Goal: Information Seeking & Learning: Learn about a topic

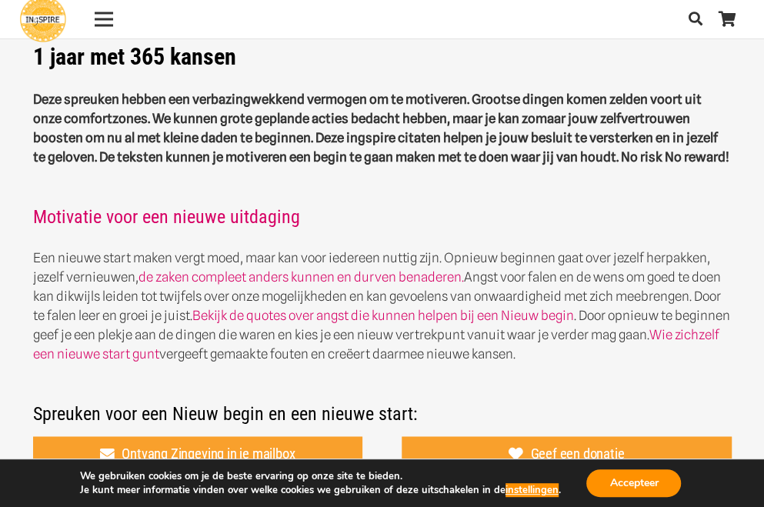
scroll to position [446, 0]
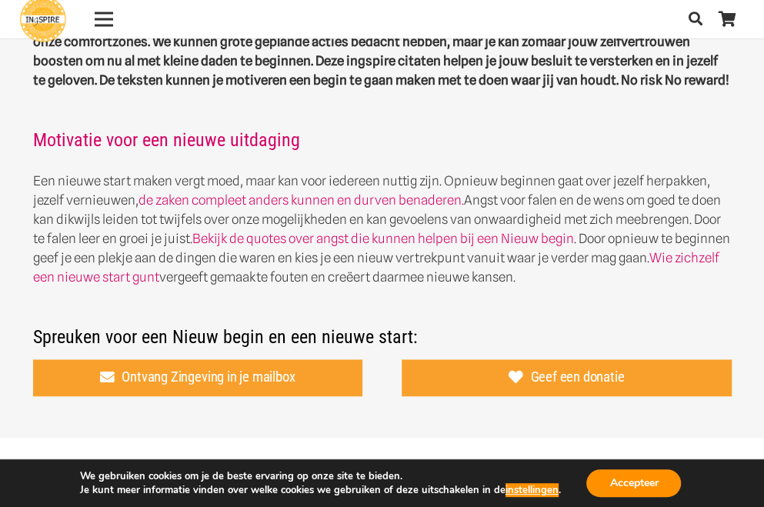
drag, startPoint x: 652, startPoint y: 83, endPoint x: 510, endPoint y: 85, distance: 142.4
click at [510, 85] on p "Deze spreuken hebben een verbazingwekkend vermogen om te motiveren. Grootse din…" at bounding box center [382, 51] width 699 height 77
click at [350, 161] on div "1 jaar met 365 kansen Deze spreuken hebben een verbazingwekkend vermogen om te …" at bounding box center [382, 14] width 699 height 667
drag, startPoint x: 556, startPoint y: 183, endPoint x: 503, endPoint y: 183, distance: 53.1
click at [503, 183] on p "Een nieuwe start maken vergt moed, maar kan voor iedereen nuttig zijn. Opnieuw …" at bounding box center [382, 229] width 699 height 115
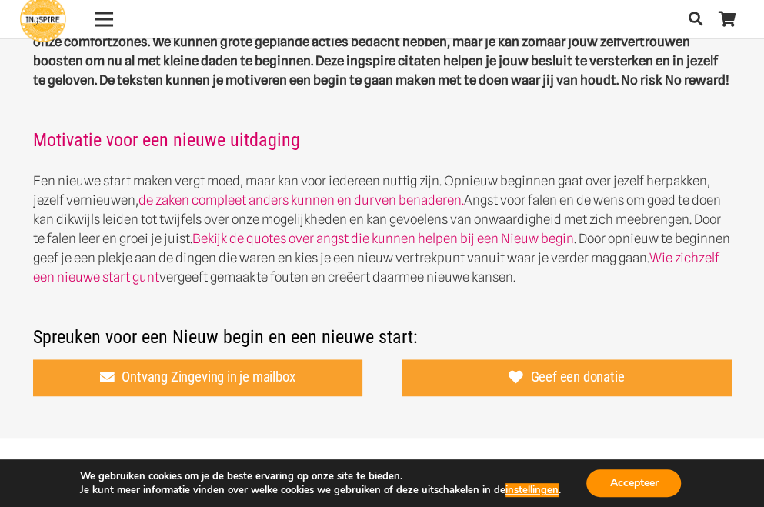
drag, startPoint x: 55, startPoint y: 186, endPoint x: 85, endPoint y: 187, distance: 29.3
click at [85, 186] on p "Een nieuwe start maken vergt moed, maar kan voor iedereen nuttig zijn. Opnieuw …" at bounding box center [382, 229] width 699 height 115
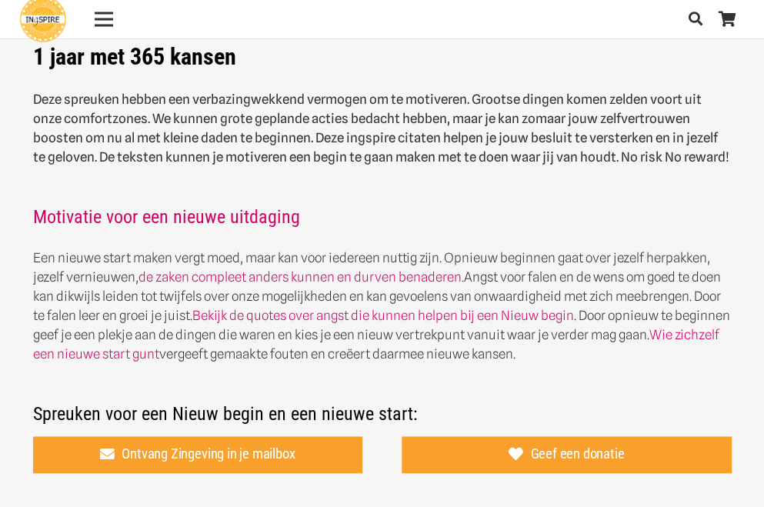
scroll to position [370, 0]
